Goal: Information Seeking & Learning: Learn about a topic

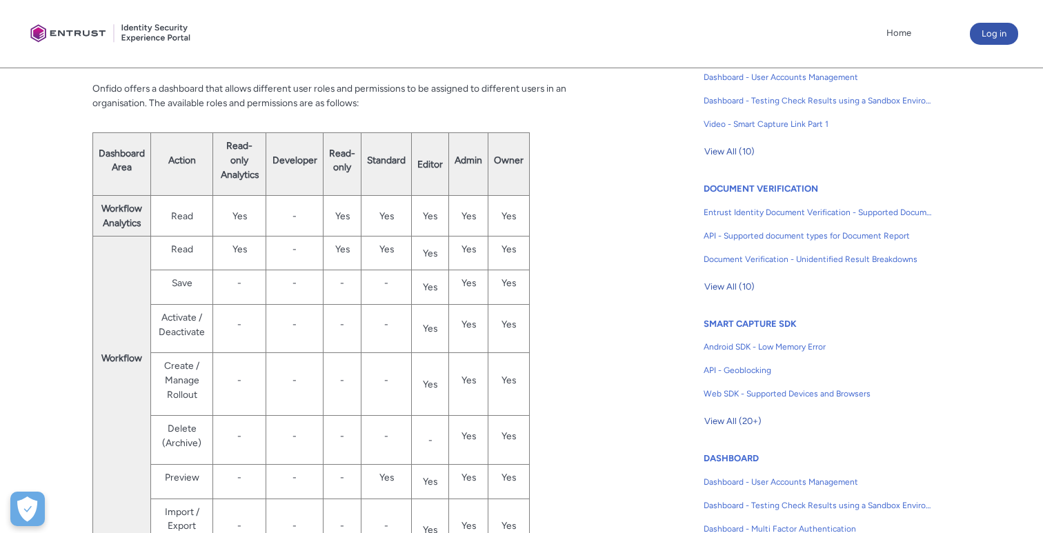
scroll to position [379, 0]
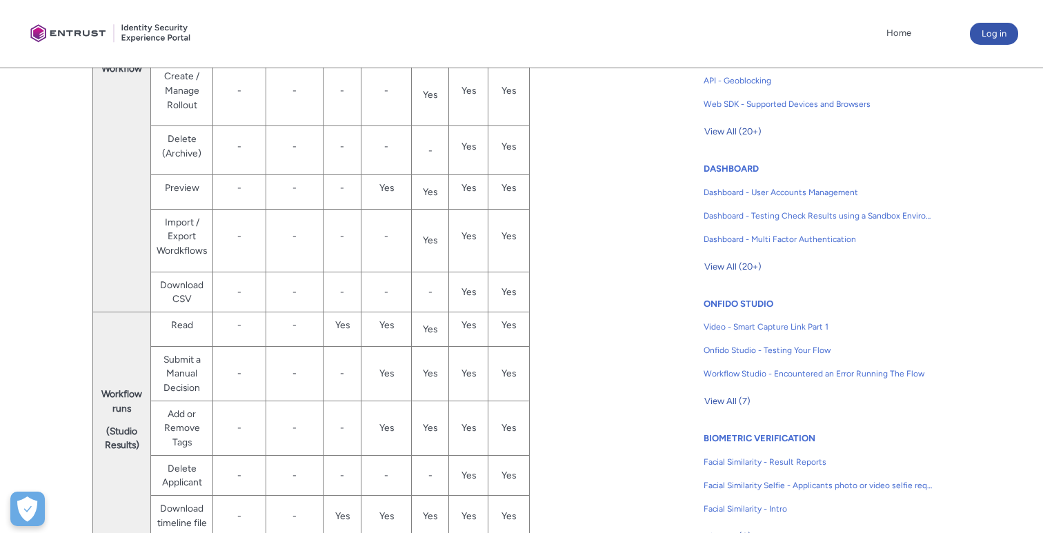
scroll to position [175, 0]
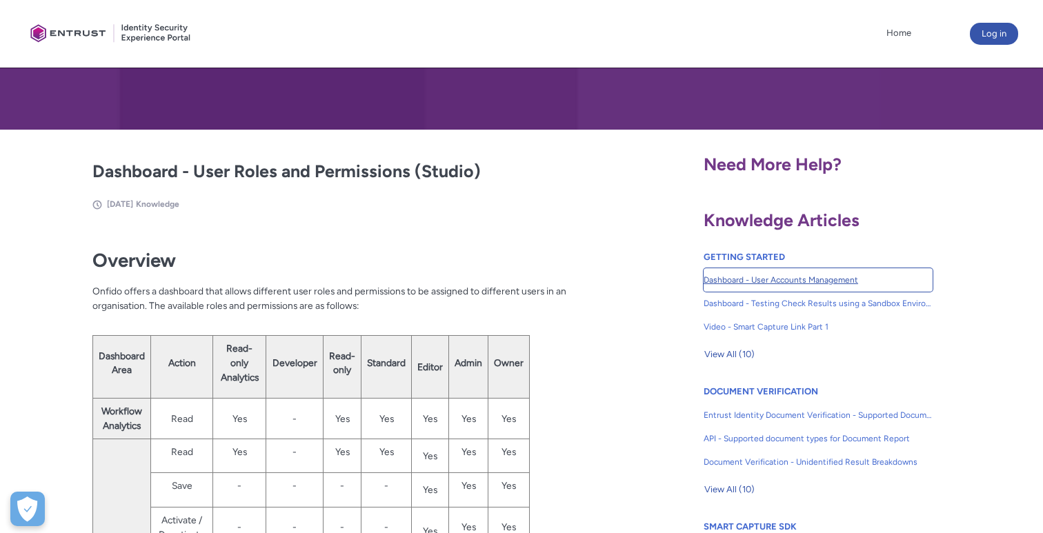
click at [760, 283] on span "Dashboard - User Accounts Management" at bounding box center [817, 280] width 229 height 12
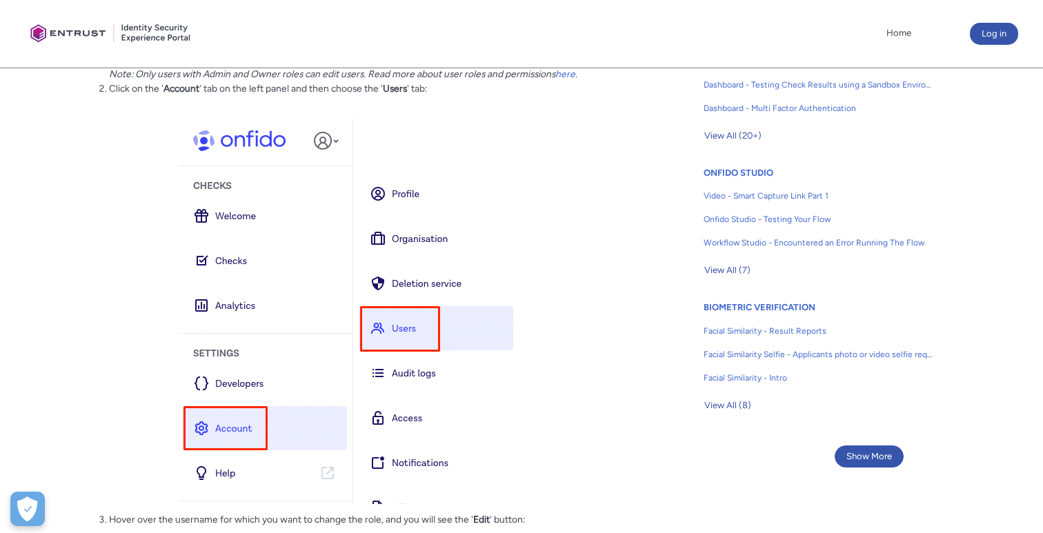
scroll to position [800, 0]
